Goal: Contribute content: Add original content to the website for others to see

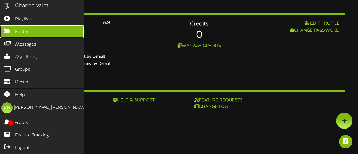
click at [21, 37] on link "Folders" at bounding box center [42, 31] width 84 height 13
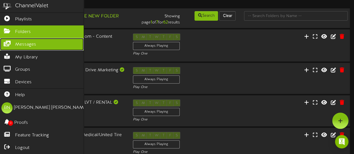
click at [49, 45] on link "Messages" at bounding box center [42, 44] width 84 height 13
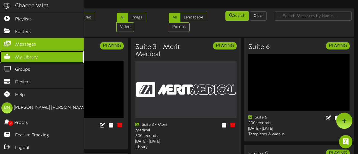
click at [39, 56] on link "My Library" at bounding box center [42, 57] width 84 height 13
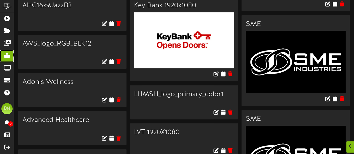
scroll to position [135, 0]
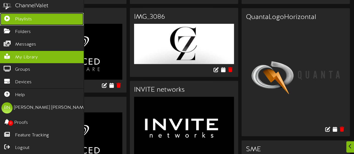
click at [33, 17] on link "Playlists" at bounding box center [42, 19] width 84 height 13
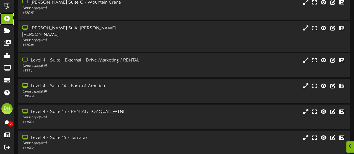
scroll to position [82, 0]
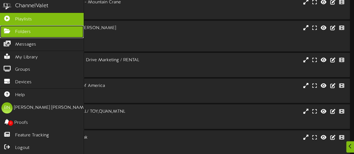
click at [30, 31] on link "Folders" at bounding box center [42, 31] width 84 height 13
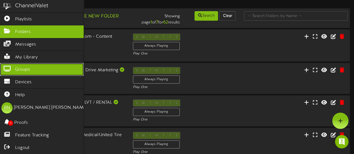
click at [32, 64] on link "Groups" at bounding box center [42, 69] width 84 height 13
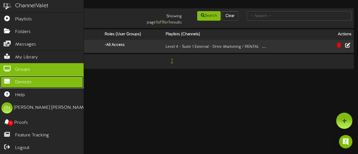
click at [33, 78] on link "Devices" at bounding box center [42, 82] width 84 height 13
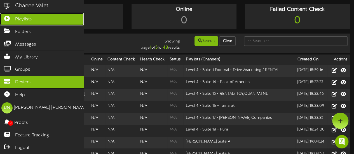
click at [22, 20] on span "Playlists" at bounding box center [23, 19] width 17 height 6
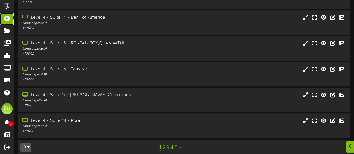
scroll to position [151, 0]
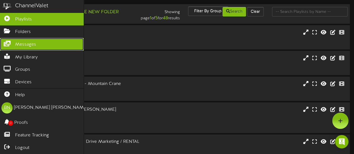
click at [21, 43] on span "Messages" at bounding box center [25, 44] width 21 height 6
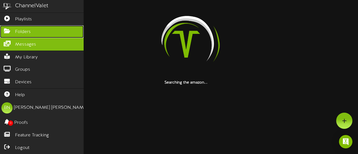
click at [29, 29] on span "Folders" at bounding box center [23, 32] width 16 height 6
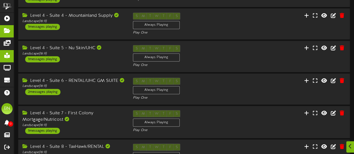
scroll to position [153, 0]
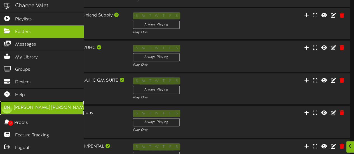
click at [36, 106] on div "Brendan Nguyen" at bounding box center [51, 108] width 74 height 6
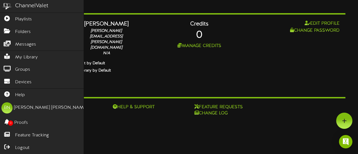
click at [39, 10] on div "ChannelValet" at bounding box center [42, 6] width 84 height 13
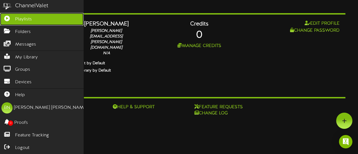
click at [18, 14] on link "Playlists" at bounding box center [42, 19] width 84 height 13
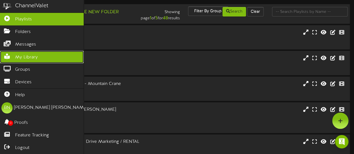
click at [35, 57] on span "My Library" at bounding box center [26, 57] width 23 height 6
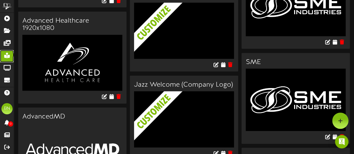
scroll to position [601, 0]
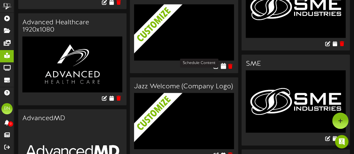
click at [223, 68] on button at bounding box center [223, 66] width 5 height 15
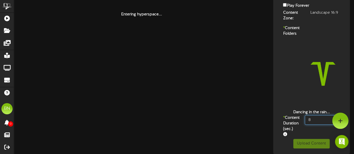
click at [316, 117] on input "8" at bounding box center [322, 120] width 35 height 10
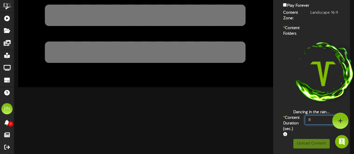
type input "800"
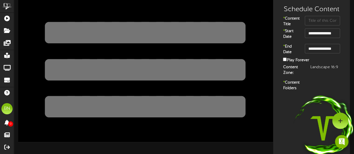
scroll to position [0, 0]
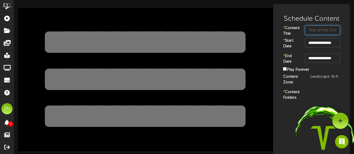
click at [314, 29] on input "text" at bounding box center [322, 30] width 35 height 10
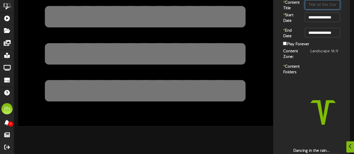
scroll to position [26, 0]
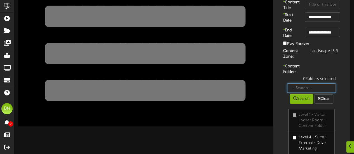
click at [314, 93] on input "text" at bounding box center [311, 88] width 49 height 10
type input "suite"
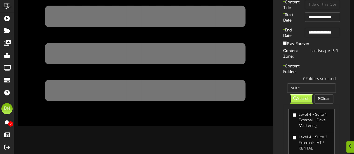
click at [290, 104] on button "Search" at bounding box center [302, 99] width 24 height 10
click at [304, 104] on button "Search" at bounding box center [302, 99] width 24 height 10
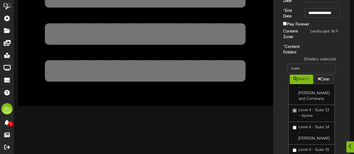
scroll to position [830, 0]
click at [293, 134] on label "Level 4 - Suite 54 - [PERSON_NAME]" at bounding box center [312, 132] width 38 height 17
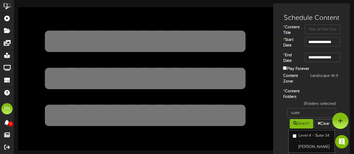
scroll to position [1, 0]
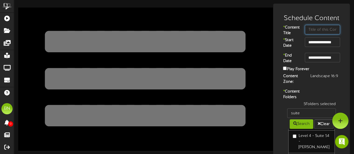
click at [323, 29] on input "text" at bounding box center [322, 30] width 35 height 10
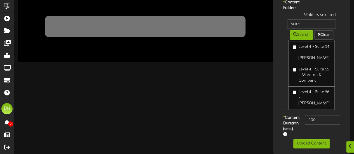
scroll to position [106, 0]
type input "Black Out"
click at [306, 144] on button "Upload Content" at bounding box center [311, 144] width 36 height 10
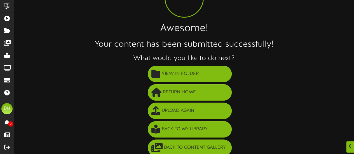
scroll to position [50, 0]
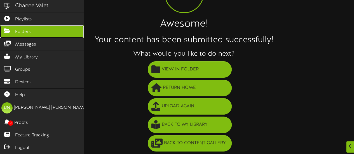
click at [39, 25] on link "Folders" at bounding box center [42, 31] width 84 height 13
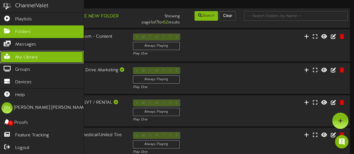
click at [45, 57] on link "My Library" at bounding box center [42, 57] width 84 height 13
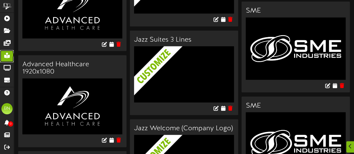
scroll to position [561, 0]
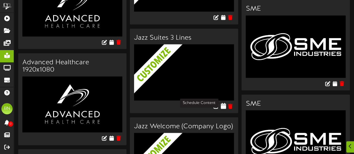
click at [224, 104] on icon at bounding box center [223, 106] width 5 height 6
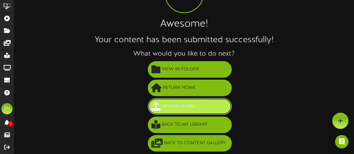
click at [185, 104] on span "Upload Again" at bounding box center [177, 106] width 35 height 9
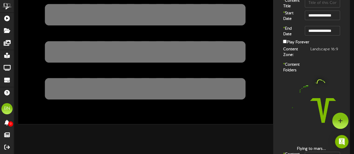
scroll to position [3, 0]
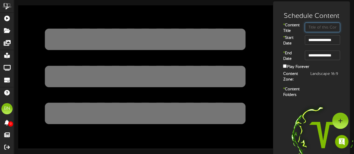
click at [319, 28] on input "text" at bounding box center [322, 28] width 35 height 10
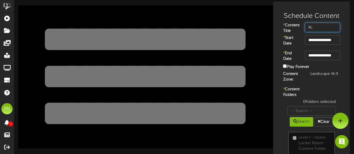
type input "N"
type input "Black Out"
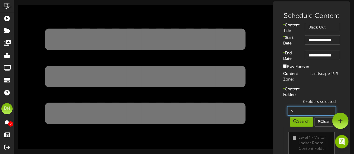
click at [300, 116] on input "s" at bounding box center [311, 111] width 49 height 10
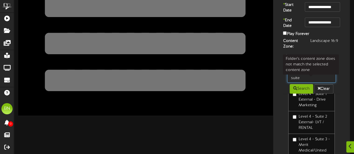
scroll to position [34, 0]
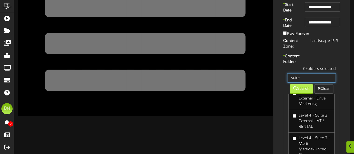
type input "suite"
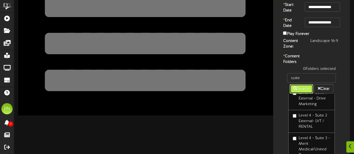
click at [302, 94] on button "Search" at bounding box center [302, 89] width 24 height 10
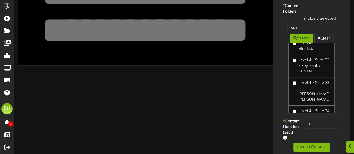
scroll to position [563, 0]
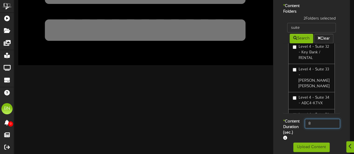
click at [320, 128] on input "8" at bounding box center [322, 124] width 35 height 10
type input "800"
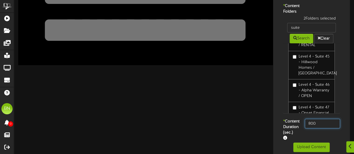
scroll to position [106, 0]
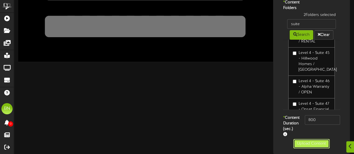
click at [304, 144] on button "Upload Content" at bounding box center [311, 144] width 36 height 10
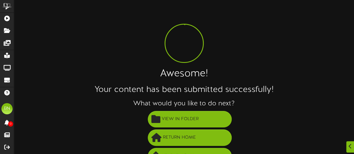
scroll to position [50, 0]
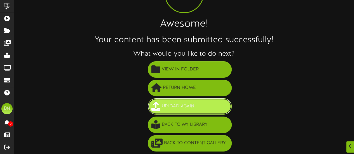
click at [190, 111] on button "Upload Again" at bounding box center [190, 106] width 84 height 17
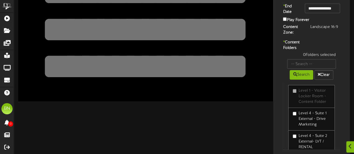
scroll to position [54, 0]
